Goal: Task Accomplishment & Management: Manage account settings

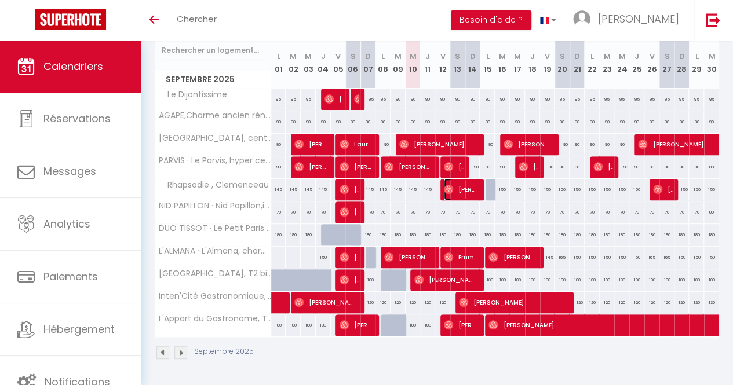
click at [448, 187] on span "[PERSON_NAME]" at bounding box center [461, 189] width 34 height 22
select select "OK"
select select "0"
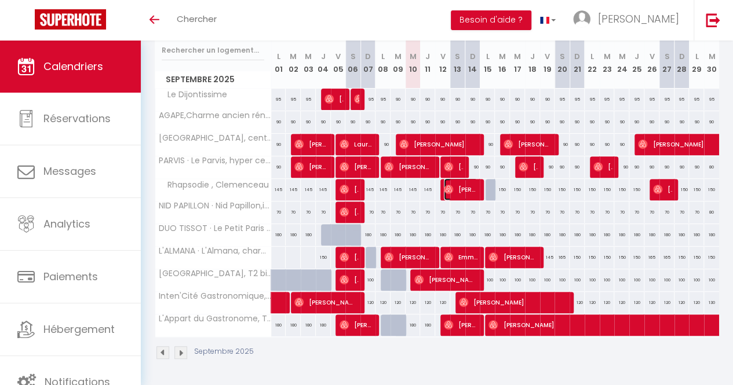
select select "1"
select select
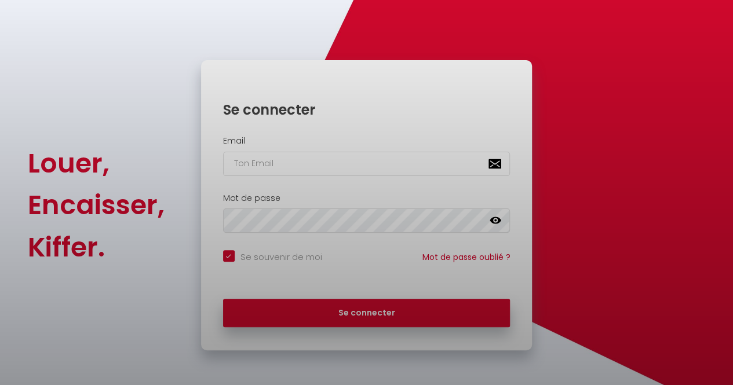
checkbox input "true"
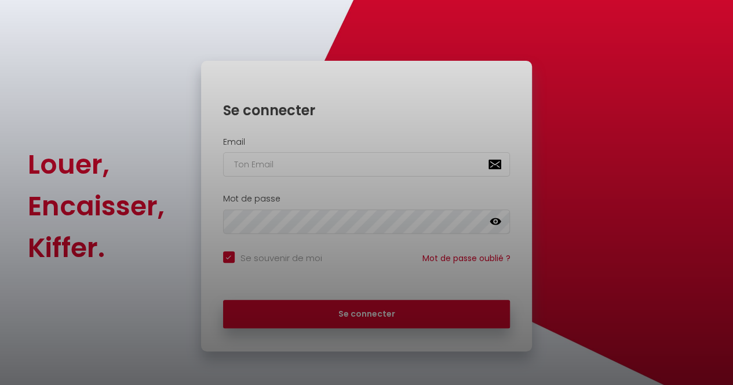
click at [255, 163] on div at bounding box center [366, 192] width 733 height 385
click at [289, 163] on div at bounding box center [366, 192] width 733 height 385
click at [412, 323] on div at bounding box center [366, 192] width 733 height 385
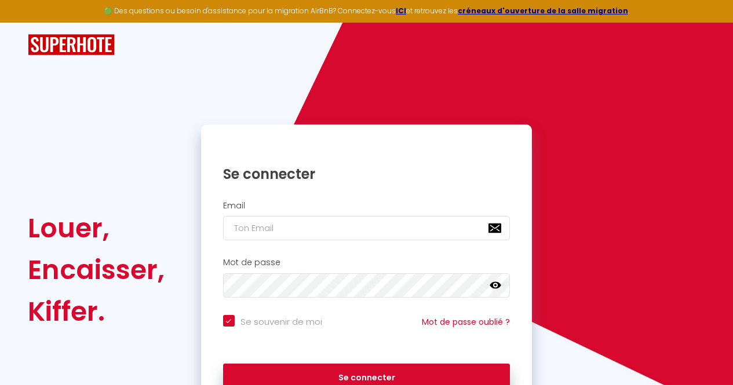
scroll to position [64, 0]
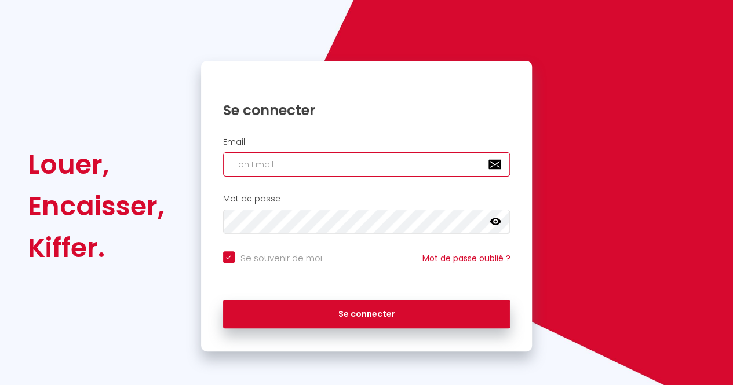
click at [276, 162] on input "email" at bounding box center [366, 164] width 287 height 24
type input "[EMAIL_ADDRESS][DOMAIN_NAME]"
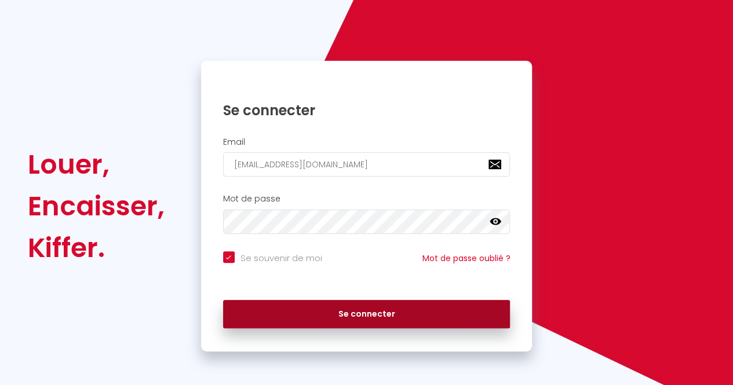
click at [305, 314] on button "Se connecter" at bounding box center [366, 314] width 287 height 29
checkbox input "true"
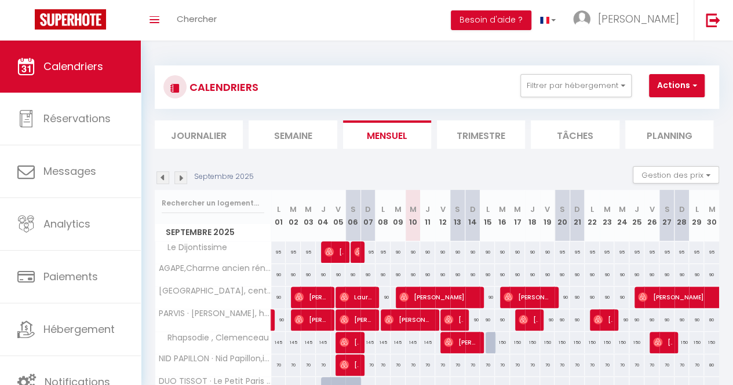
scroll to position [116, 0]
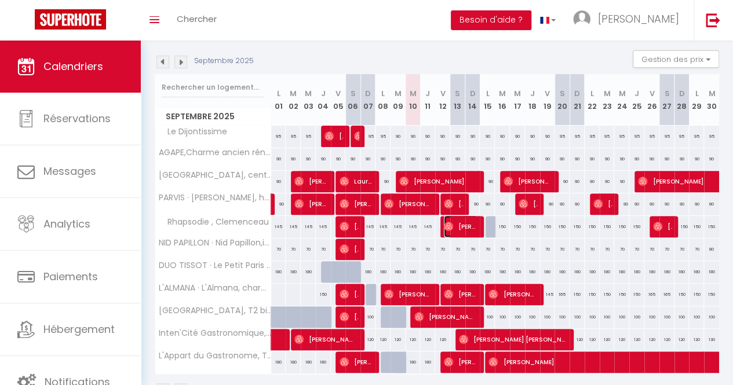
click at [451, 225] on span "[PERSON_NAME]" at bounding box center [461, 226] width 34 height 22
select select "OK"
select select "0"
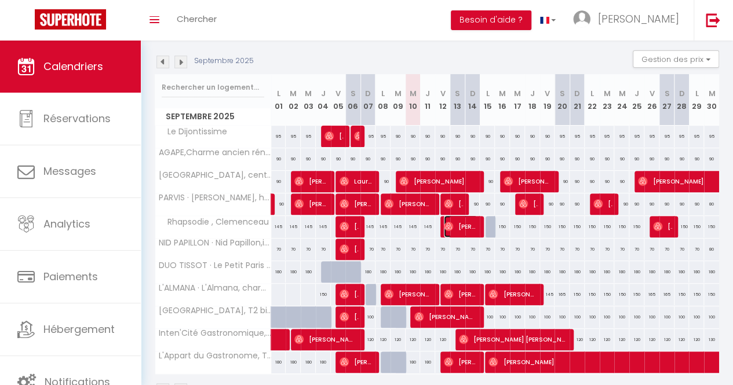
select select "1"
select select
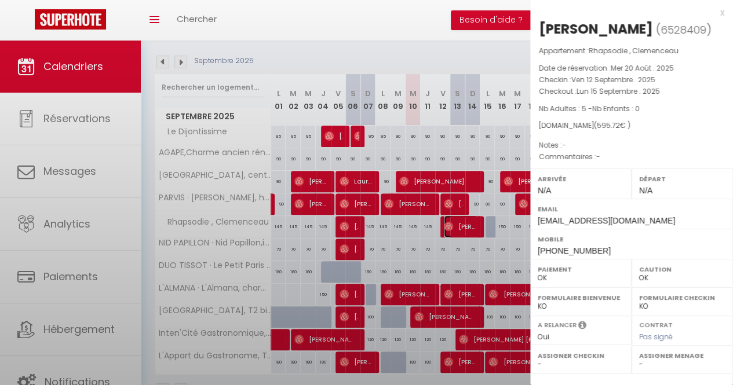
select select "23637"
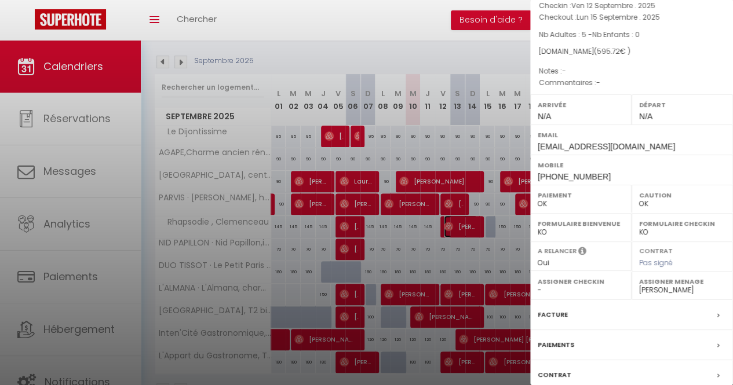
scroll to position [152, 0]
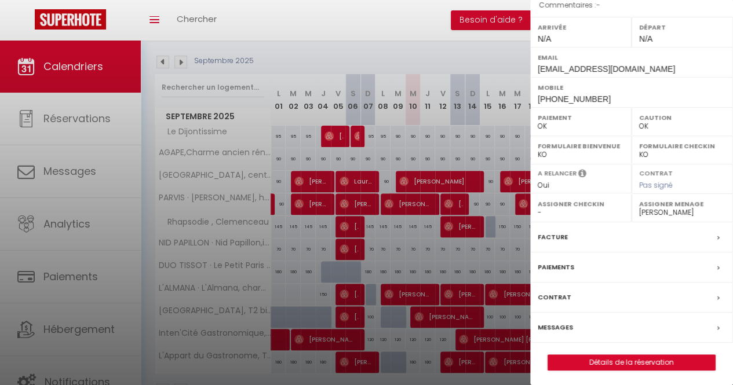
click at [457, 222] on div at bounding box center [366, 192] width 733 height 385
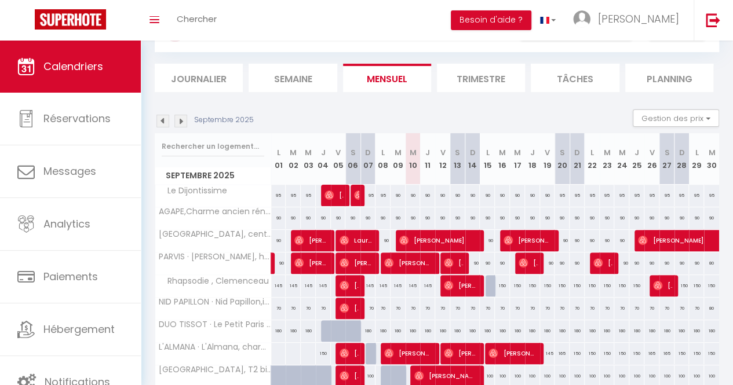
scroll to position [0, 0]
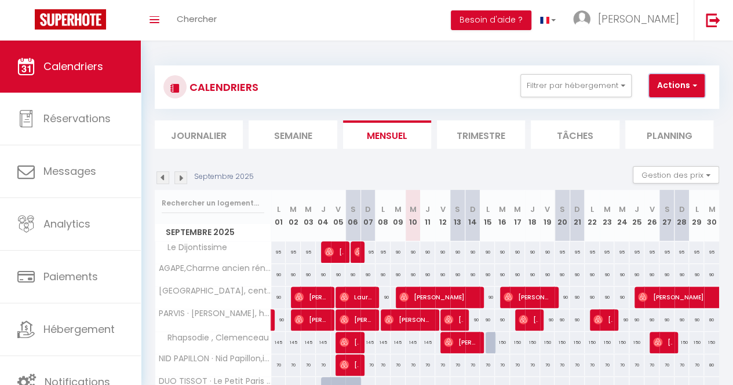
click at [687, 86] on button "Actions" at bounding box center [677, 85] width 56 height 23
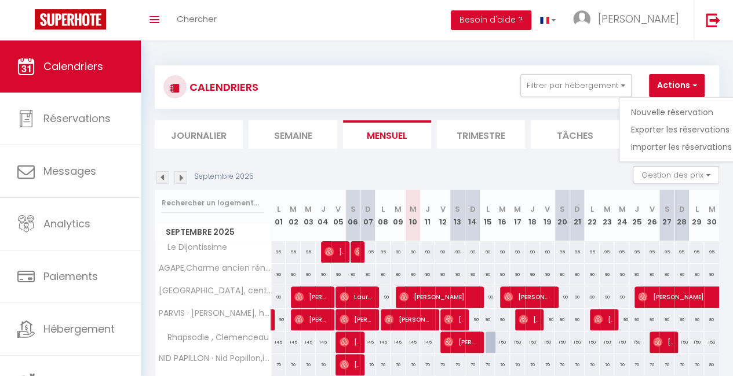
click at [508, 56] on div "CALENDRIERS Filtrer par hébergement Tous Terra Nova, T2 bis, centre-ville Inten…" at bounding box center [437, 289] width 564 height 470
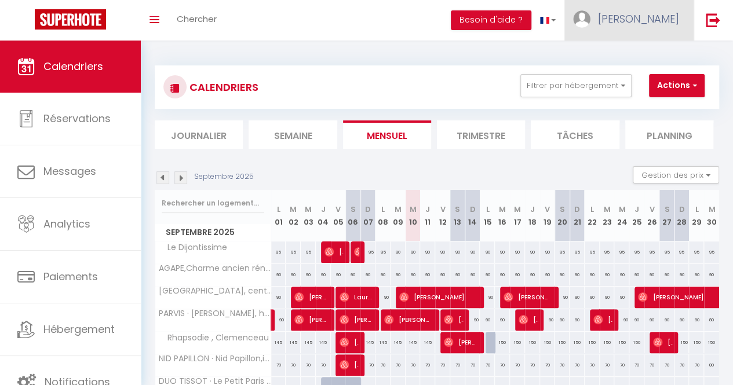
click at [646, 24] on link "[PERSON_NAME]" at bounding box center [628, 20] width 129 height 41
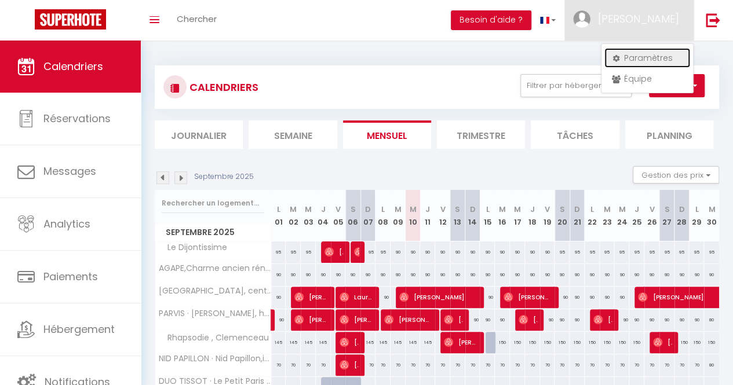
click at [642, 56] on link "Paramètres" at bounding box center [647, 58] width 86 height 20
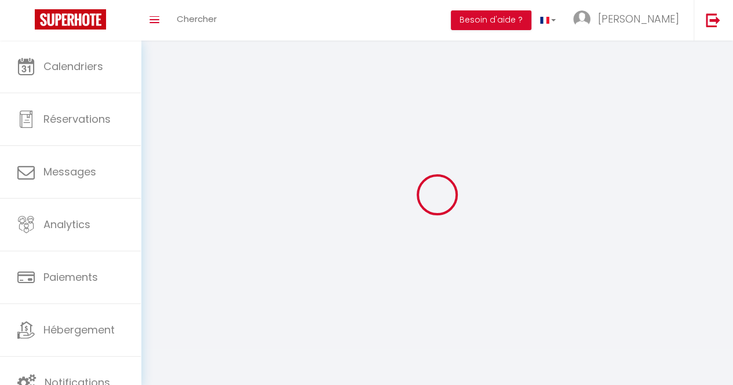
type input "[PERSON_NAME]"
type input "golmard"
type input "0667043214"
type input "2 Impasse du Chanoine Henri Latour"
type input "21000"
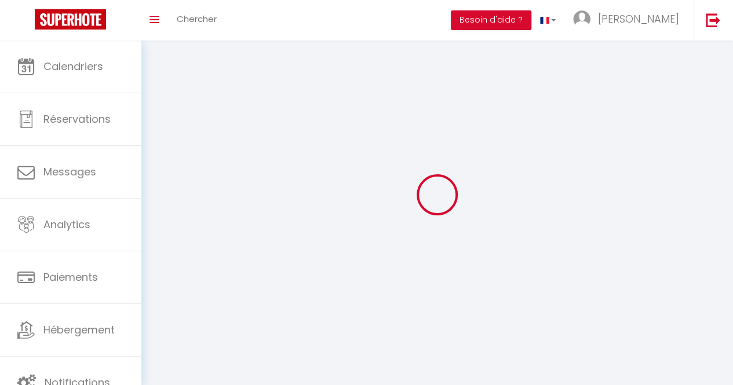
type input "Dijon"
type input "xRLPxEzLKbZ95WVESmvDDih6Y"
type input "0rk68QZJKq2ci8rcbSfosqr0E"
type input "https://app.superhote.com/#/get-available-rentals/0rk68QZJKq2ci8rcbSfosqr0E"
type input "xRLPxEzLKbZ95WVESmvDDih6Y"
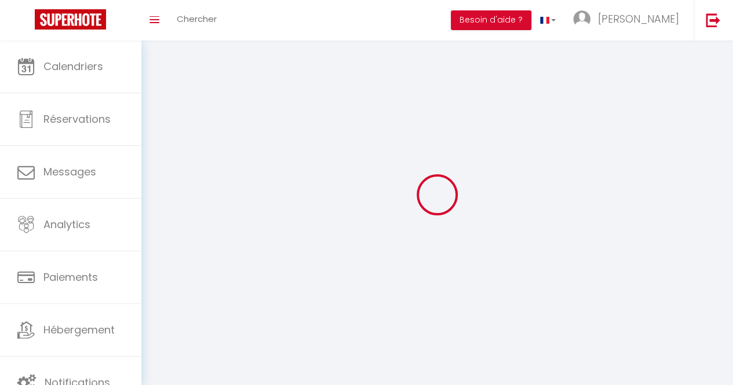
type input "0rk68QZJKq2ci8rcbSfosqr0E"
type input "https://app.superhote.com/#/get-available-rentals/0rk68QZJKq2ci8rcbSfosqr0E"
select select "28"
select select "fr"
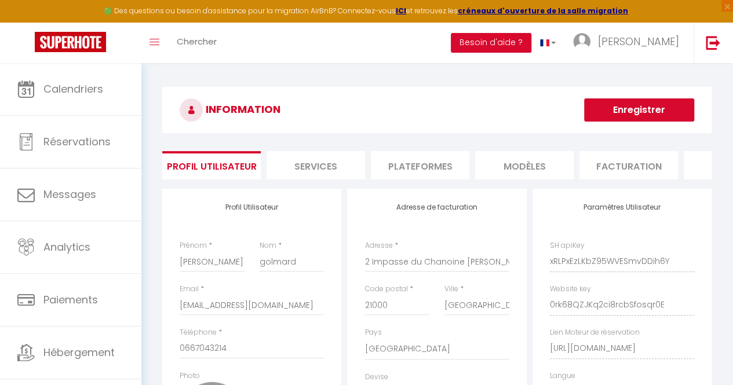
click at [419, 167] on li "Plateformes" at bounding box center [420, 165] width 98 height 28
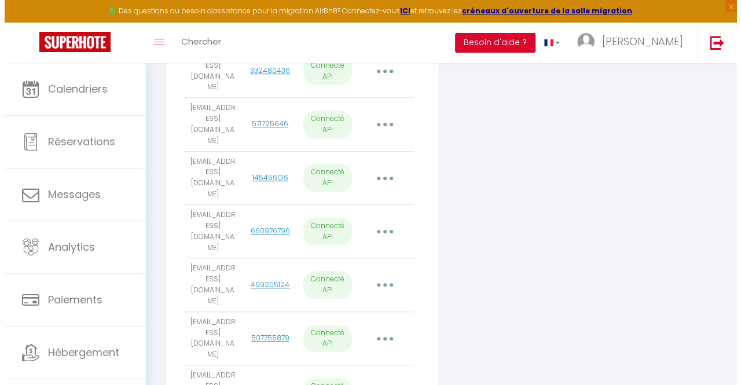
scroll to position [442, 0]
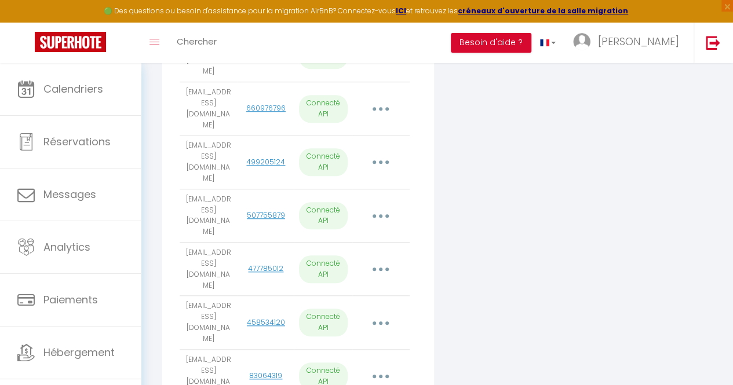
click at [378, 151] on button "button" at bounding box center [380, 162] width 31 height 22
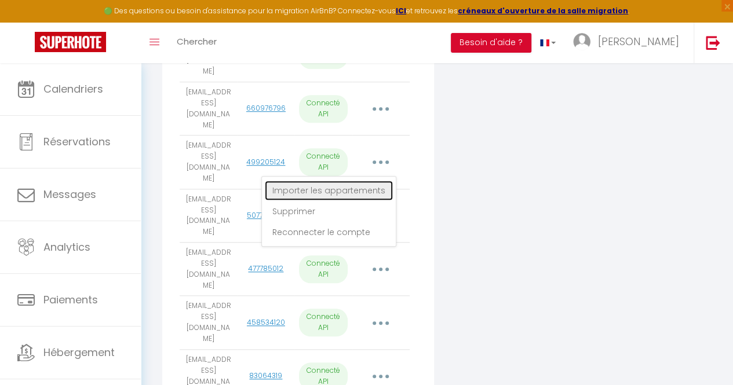
click at [359, 181] on link "Importer les appartements" at bounding box center [329, 191] width 128 height 20
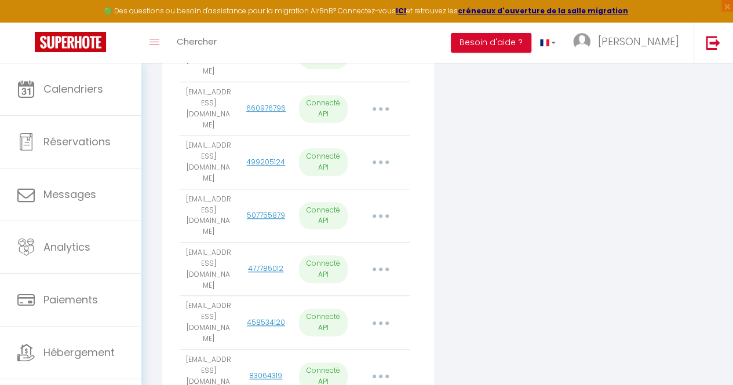
select select "61783"
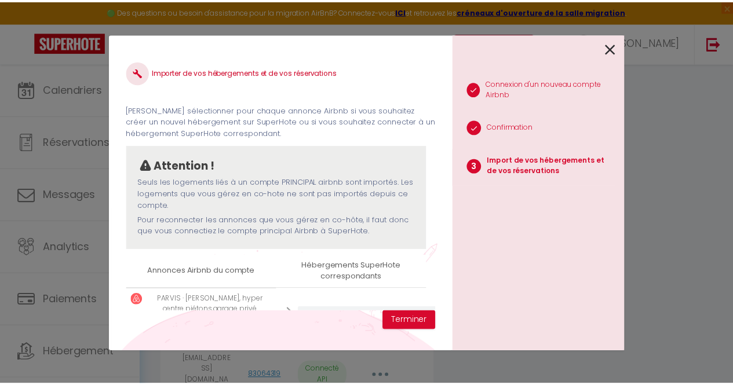
scroll to position [53, 0]
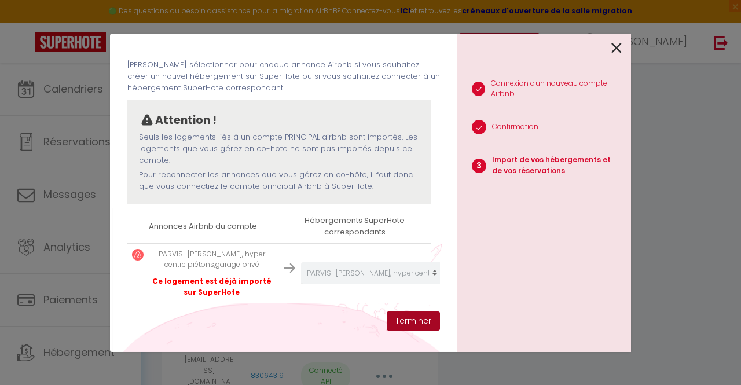
click at [413, 321] on button "Terminer" at bounding box center [413, 322] width 53 height 20
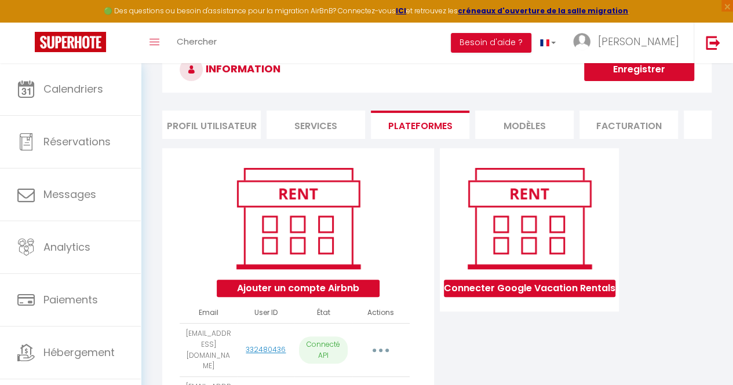
scroll to position [37, 0]
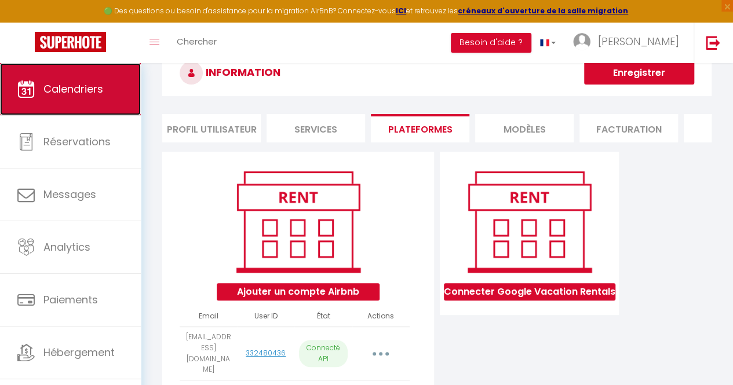
click at [79, 92] on span "Calendriers" at bounding box center [73, 89] width 60 height 14
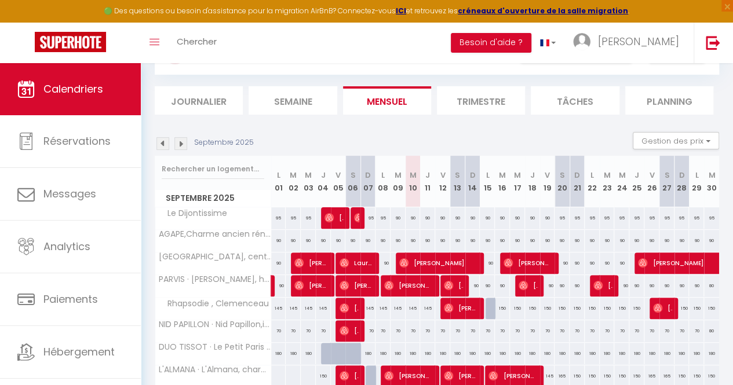
scroll to position [181, 0]
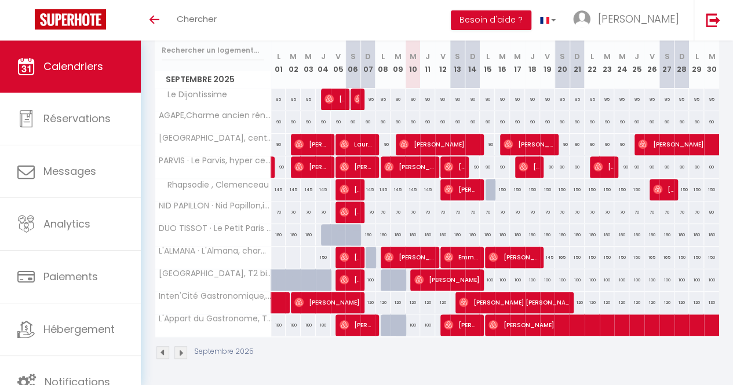
click at [394, 91] on div "90" at bounding box center [397, 99] width 15 height 21
type input "90"
type input "[DATE] Septembre 2025"
type input "Mer 10 Septembre 2025"
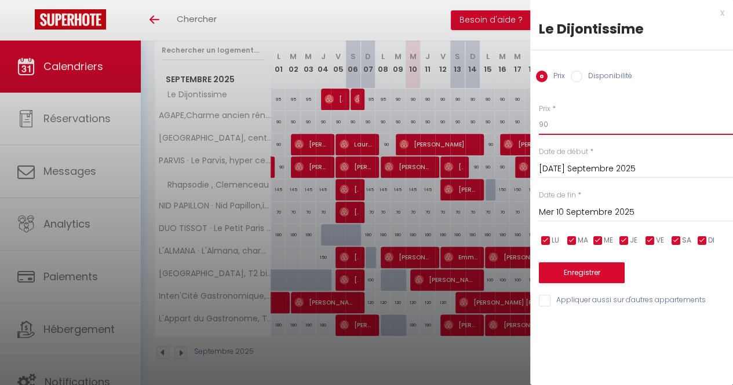
click at [545, 126] on input "90" at bounding box center [636, 124] width 194 height 21
type input "9"
type input "80"
click at [605, 214] on input "Mer 10 Septembre 2025" at bounding box center [636, 212] width 194 height 15
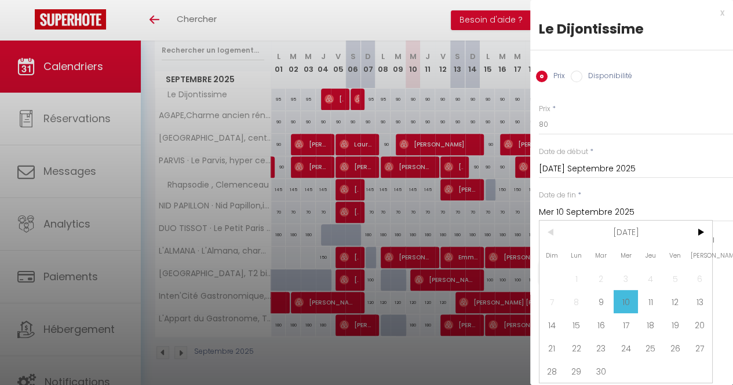
click at [563, 166] on input "[DATE] Septembre 2025" at bounding box center [636, 169] width 194 height 15
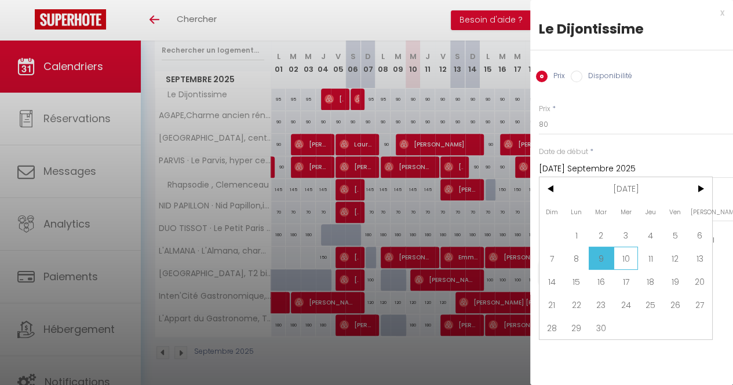
click at [627, 255] on span "10" at bounding box center [625, 258] width 25 height 23
type input "Mer 10 Septembre 2025"
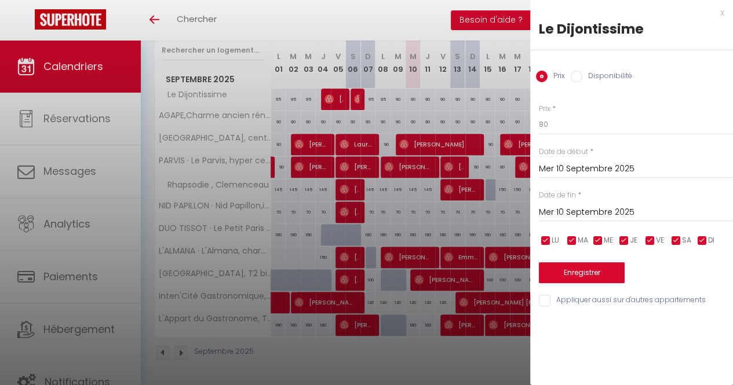
click at [624, 211] on input "Mer 10 Septembre 2025" at bounding box center [636, 212] width 194 height 15
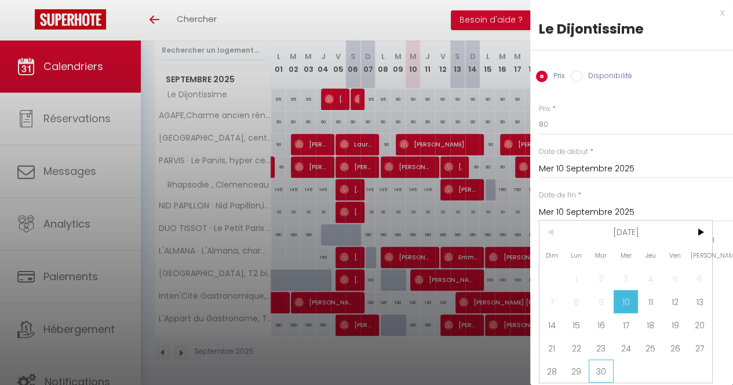
click at [600, 370] on span "30" at bounding box center [600, 371] width 25 height 23
type input "[DATE] Septembre 2025"
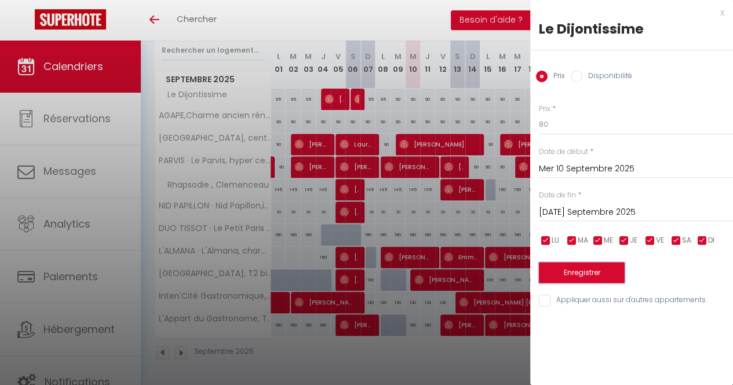
click at [587, 270] on button "Enregistrer" at bounding box center [582, 272] width 86 height 21
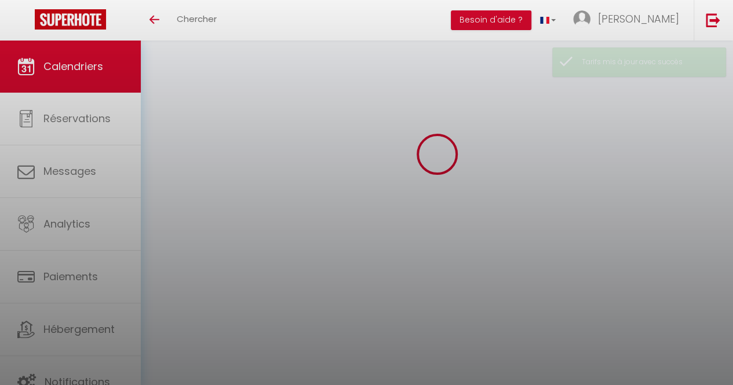
scroll to position [159, 0]
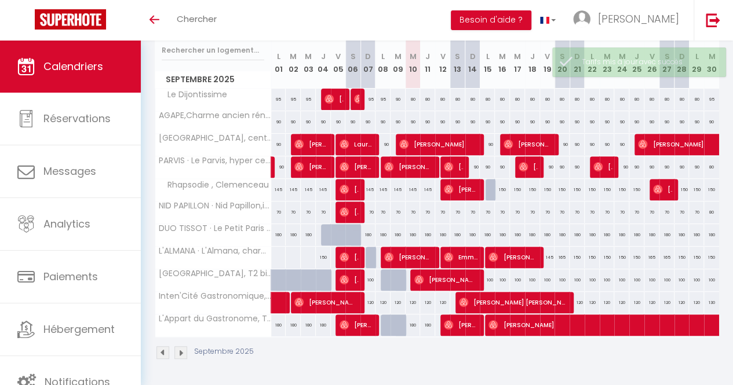
click at [410, 210] on div "70" at bounding box center [412, 212] width 15 height 21
type input "70"
type input "Mer 10 Septembre 2025"
type input "Jeu 11 Septembre 2025"
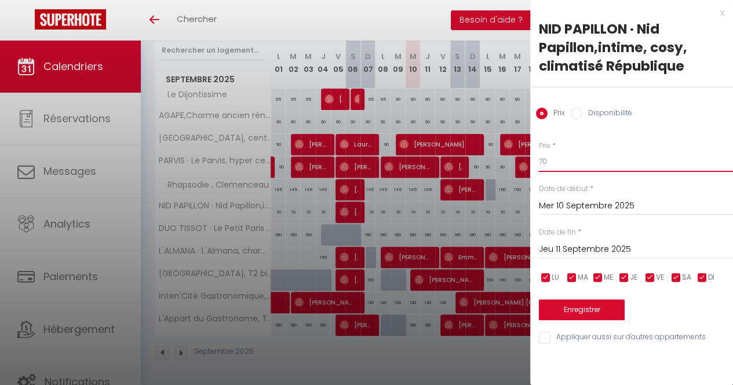
click at [577, 170] on input "70" at bounding box center [636, 161] width 194 height 21
type input "7"
type input "65"
click at [579, 250] on input "Jeu 11 Septembre 2025" at bounding box center [636, 249] width 194 height 15
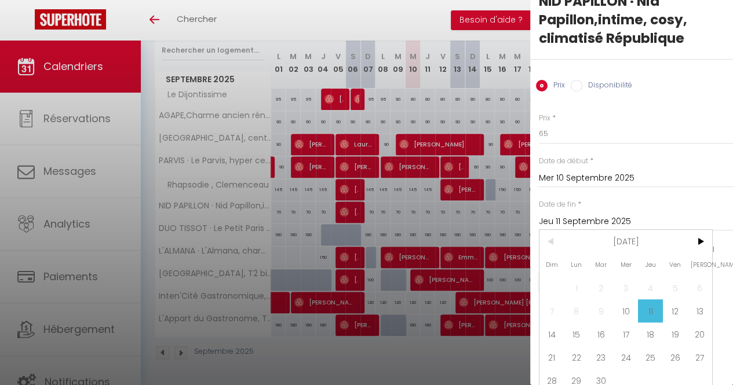
scroll to position [43, 0]
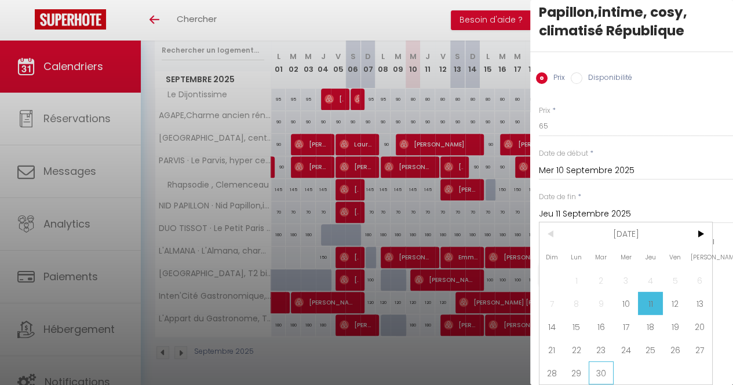
click at [602, 363] on span "30" at bounding box center [600, 372] width 25 height 23
type input "[DATE] Septembre 2025"
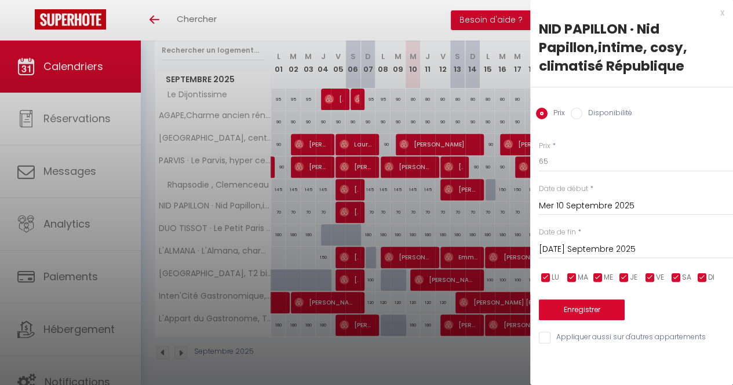
scroll to position [0, 0]
click at [583, 314] on button "Enregistrer" at bounding box center [582, 309] width 86 height 21
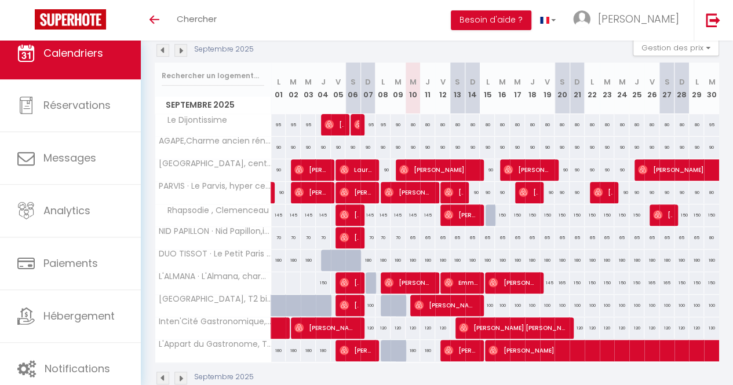
scroll to position [101, 0]
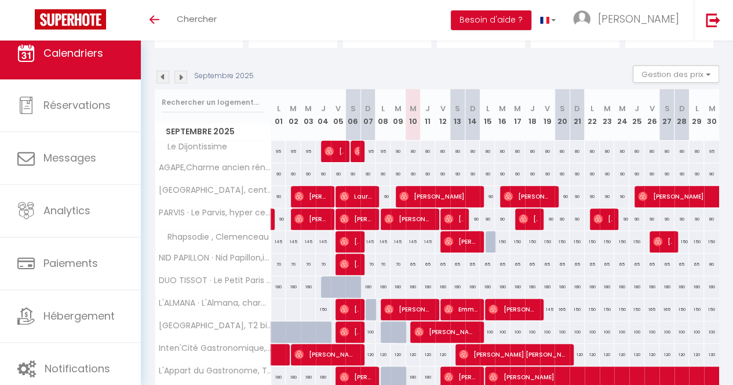
click at [180, 82] on img at bounding box center [180, 77] width 13 height 13
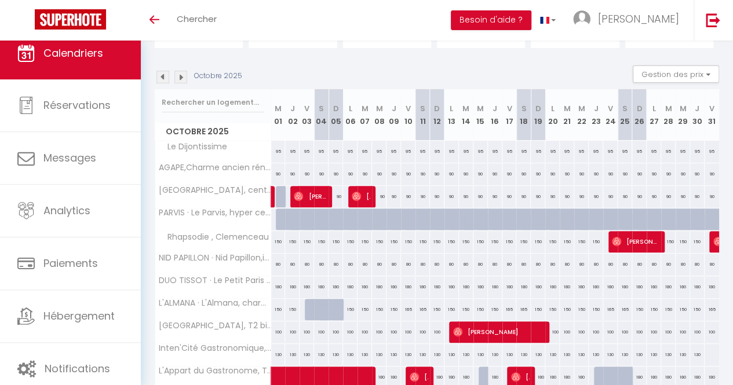
click at [279, 155] on div "95" at bounding box center [278, 151] width 14 height 21
type input "95"
type input "Mer 01 Octobre 2025"
type input "Jeu 02 Octobre 2025"
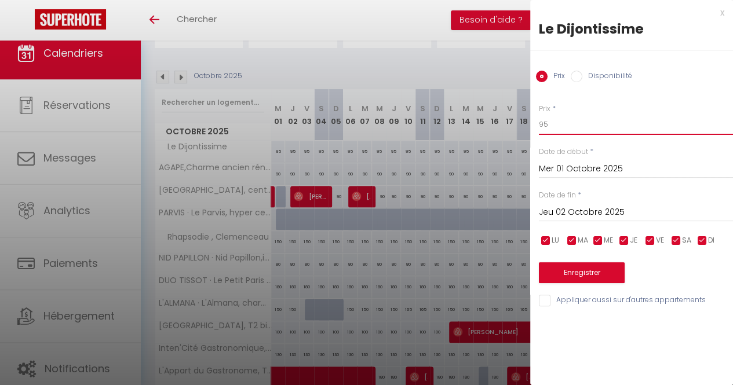
click at [569, 129] on input "95" at bounding box center [636, 124] width 194 height 21
type input "90"
click at [576, 214] on input "Jeu 02 Octobre 2025" at bounding box center [636, 212] width 194 height 15
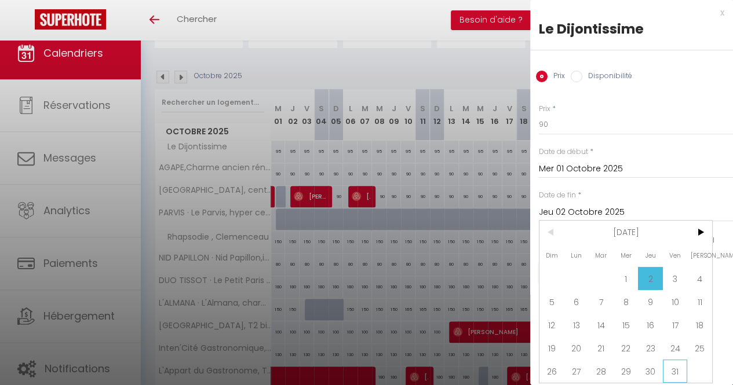
click at [675, 371] on span "31" at bounding box center [674, 371] width 25 height 23
type input "Ven 31 Octobre 2025"
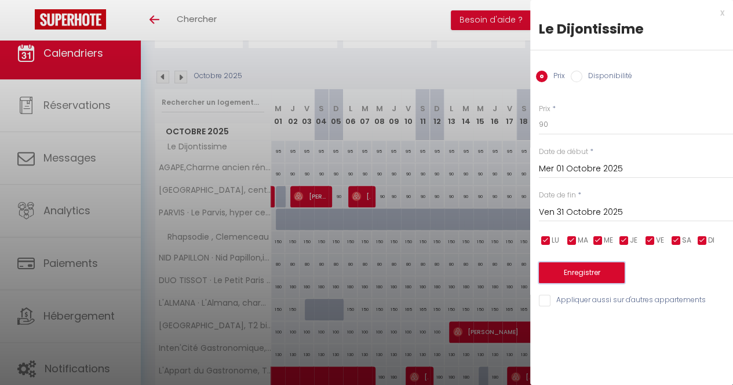
click at [596, 276] on button "Enregistrer" at bounding box center [582, 272] width 86 height 21
